Goal: Task Accomplishment & Management: Manage account settings

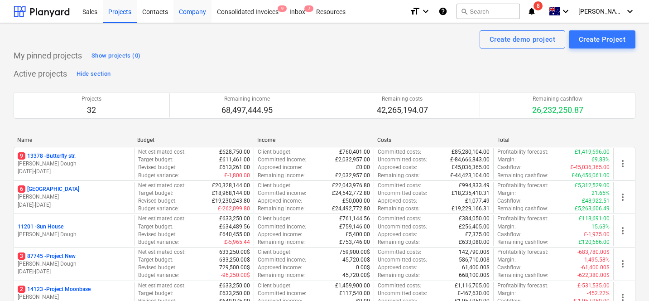
click at [190, 16] on div "Company" at bounding box center [193, 11] width 38 height 23
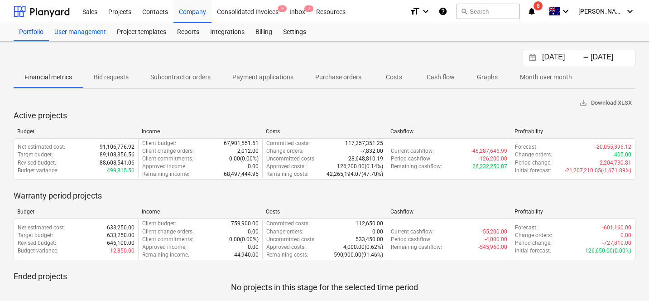
click at [89, 39] on div "User management" at bounding box center [80, 32] width 63 height 18
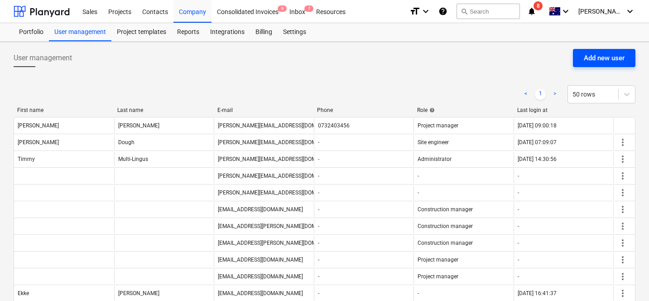
click at [588, 53] on div "Add new user" at bounding box center [604, 58] width 41 height 12
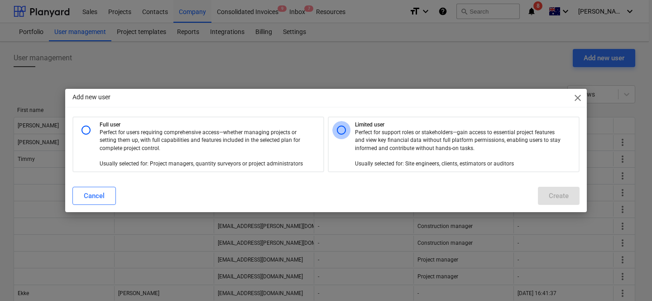
click at [342, 131] on input "radio" at bounding box center [342, 130] width 18 height 18
radio input "true"
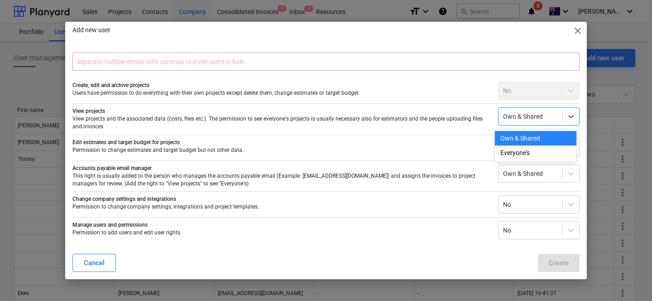
click at [511, 119] on div at bounding box center [530, 116] width 55 height 9
click at [511, 153] on div "Everyone's" at bounding box center [536, 152] width 82 height 14
click at [513, 181] on div "Own & Shared" at bounding box center [539, 173] width 82 height 18
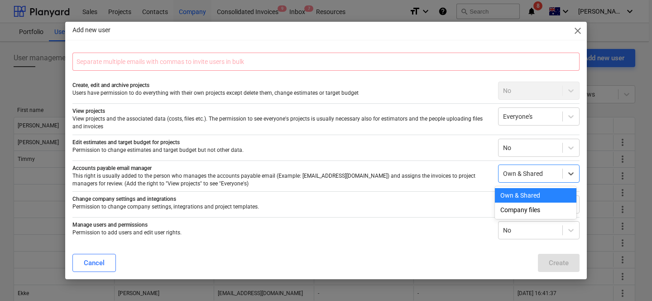
click at [472, 156] on div "Edit estimates and target budget for projects Permission to change estimates an…" at bounding box center [325, 146] width 507 height 22
click at [512, 171] on div at bounding box center [530, 173] width 55 height 9
click at [512, 194] on div "Own & Shared" at bounding box center [536, 195] width 82 height 14
click at [515, 203] on div at bounding box center [530, 204] width 55 height 9
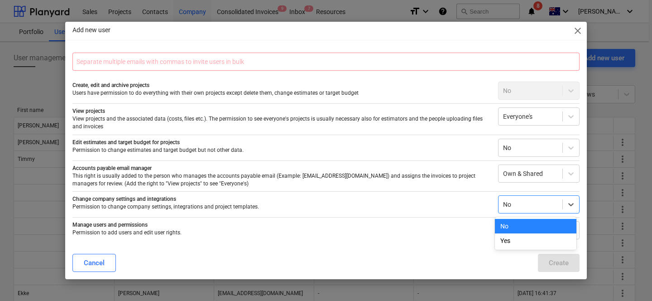
click at [515, 203] on div at bounding box center [530, 204] width 55 height 9
click at [298, 67] on input "text" at bounding box center [325, 62] width 507 height 18
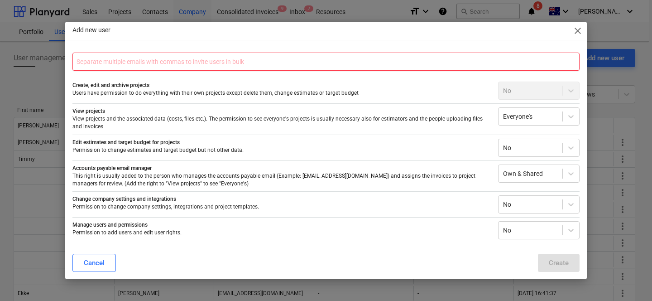
scroll to position [22, 0]
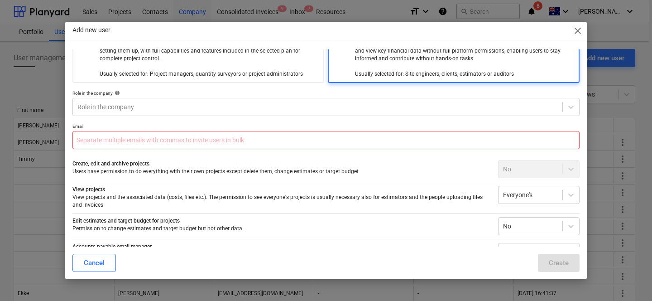
click at [265, 140] on input "text" at bounding box center [325, 140] width 507 height 18
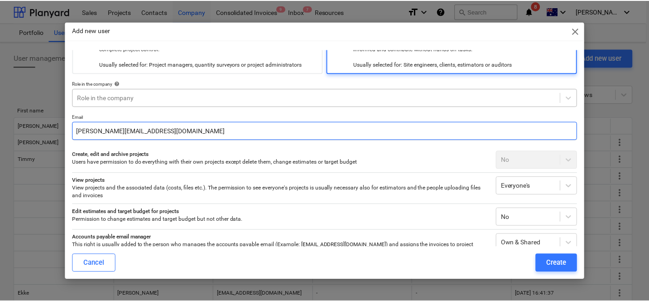
scroll to position [101, 0]
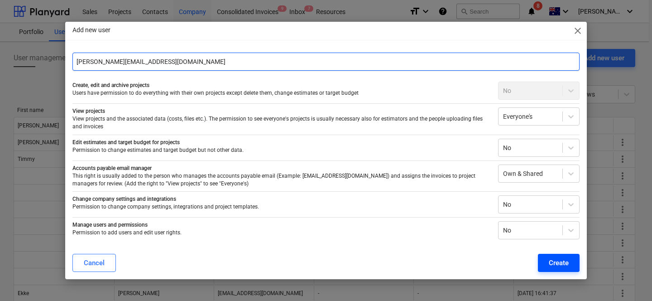
type input "[PERSON_NAME][EMAIL_ADDRESS][DOMAIN_NAME]"
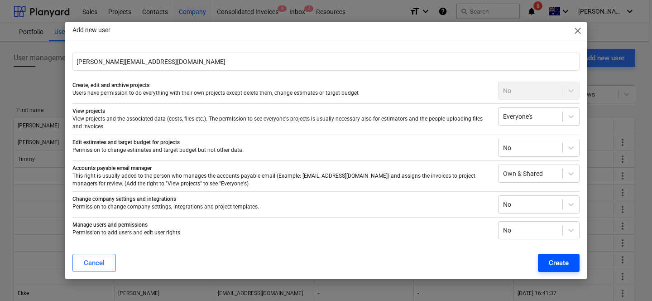
click at [552, 254] on button "Create" at bounding box center [559, 263] width 42 height 18
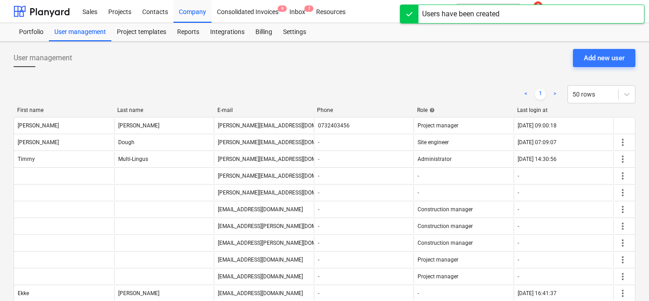
click at [493, 16] on div "Users have been created" at bounding box center [460, 14] width 77 height 11
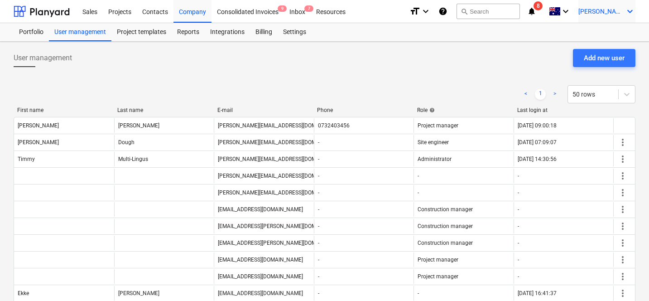
click at [607, 14] on span "[PERSON_NAME]" at bounding box center [601, 11] width 45 height 7
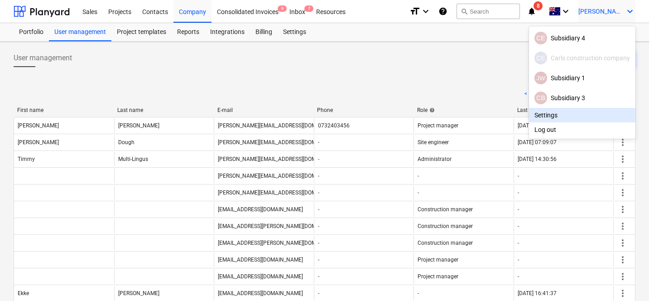
click at [550, 129] on div "Log out" at bounding box center [582, 129] width 106 height 14
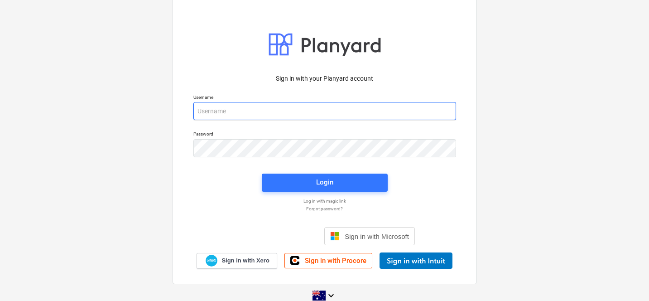
click at [302, 116] on input "email" at bounding box center [324, 111] width 263 height 18
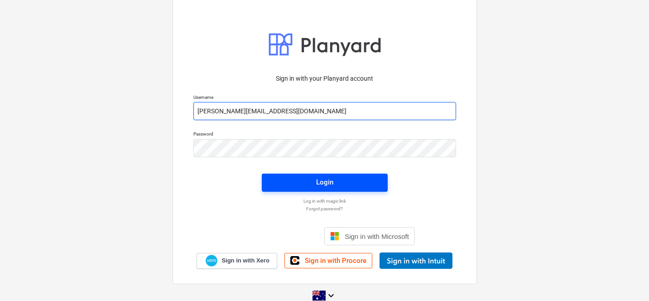
type input "[PERSON_NAME][EMAIL_ADDRESS][DOMAIN_NAME]"
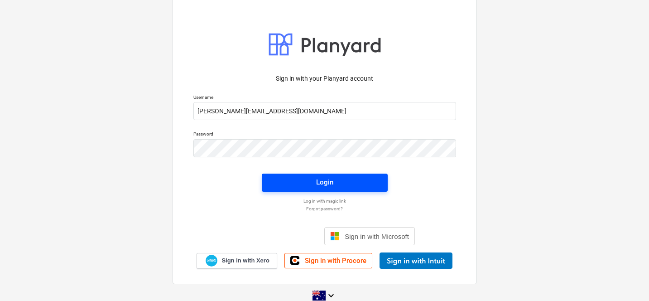
click at [319, 182] on div "Login" at bounding box center [324, 182] width 17 height 12
